Goal: Use online tool/utility: Utilize a website feature to perform a specific function

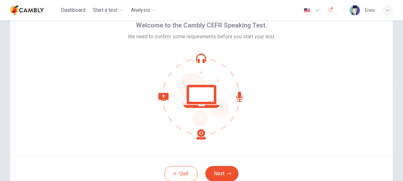
scroll to position [31, 0]
click at [222, 172] on button "Next" at bounding box center [221, 173] width 33 height 15
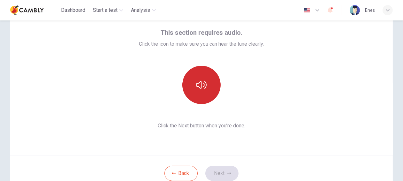
click at [201, 84] on icon "button" at bounding box center [201, 85] width 10 height 10
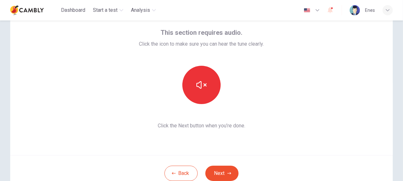
click at [148, 82] on div at bounding box center [201, 85] width 125 height 38
click at [227, 173] on icon "button" at bounding box center [229, 173] width 4 height 2
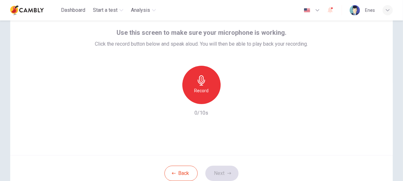
click at [200, 86] on div "Record" at bounding box center [201, 85] width 38 height 38
click at [221, 172] on button "Next" at bounding box center [221, 173] width 33 height 15
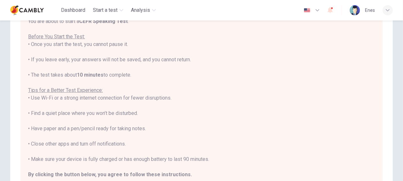
scroll to position [7, 0]
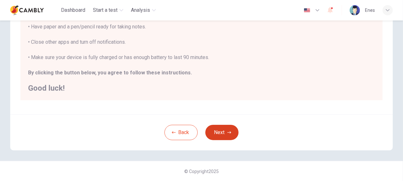
click at [219, 131] on button "Next" at bounding box center [221, 132] width 33 height 15
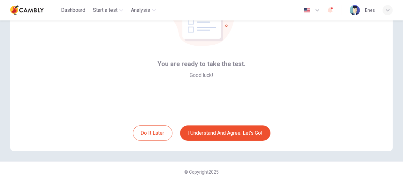
scroll to position [72, 0]
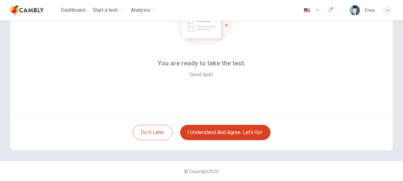
click at [228, 135] on button "I understand and agree. Let’s go!" at bounding box center [225, 132] width 90 height 15
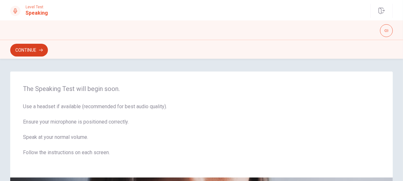
click at [34, 51] on button "Continue" at bounding box center [29, 50] width 38 height 13
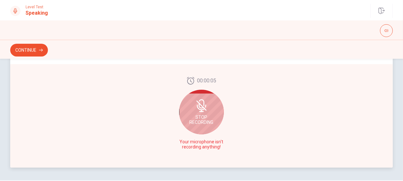
scroll to position [183, 0]
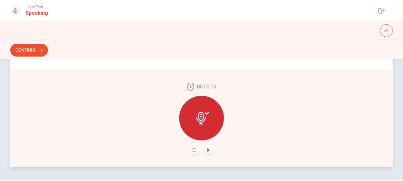
click at [207, 149] on icon "Play Audio" at bounding box center [208, 150] width 3 height 4
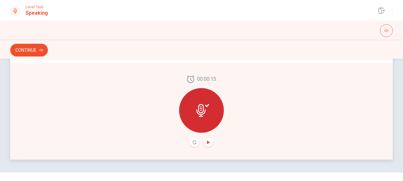
scroll to position [191, 0]
click at [197, 108] on icon at bounding box center [200, 109] width 9 height 13
click at [194, 143] on icon "Record Again" at bounding box center [195, 142] width 4 height 4
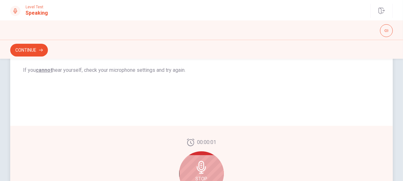
scroll to position [202, 0]
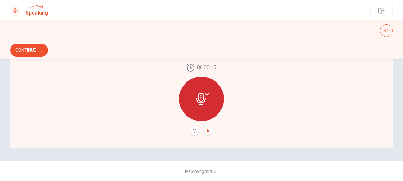
click at [207, 132] on icon "Play Audio" at bounding box center [208, 131] width 3 height 4
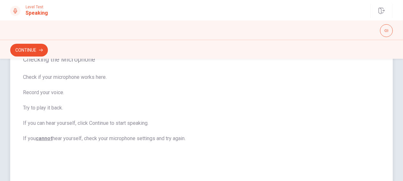
scroll to position [0, 0]
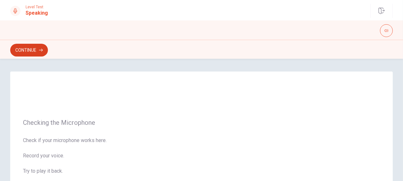
click at [34, 51] on button "Continue" at bounding box center [29, 50] width 38 height 13
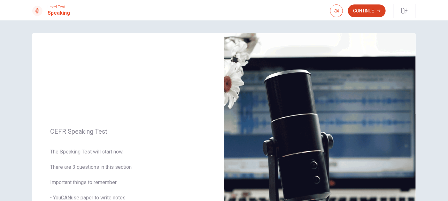
click at [361, 14] on button "Continue" at bounding box center [367, 10] width 38 height 13
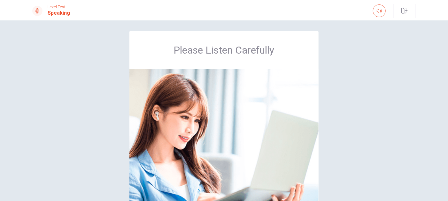
scroll to position [2, 0]
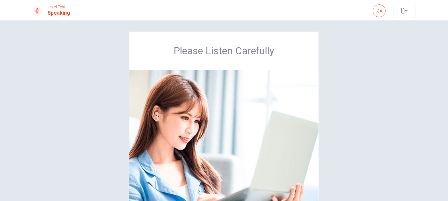
click at [103, 68] on div "Please Listen Carefully" at bounding box center [224, 139] width 404 height 214
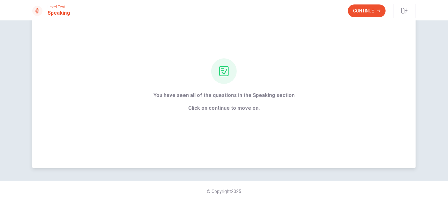
scroll to position [0, 0]
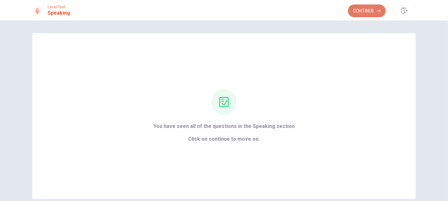
click at [364, 10] on button "Continue" at bounding box center [367, 10] width 38 height 13
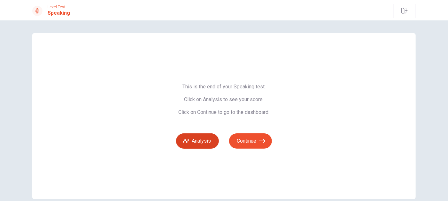
click at [198, 145] on button "Analysis" at bounding box center [197, 141] width 43 height 15
